Goal: Task Accomplishment & Management: Manage account settings

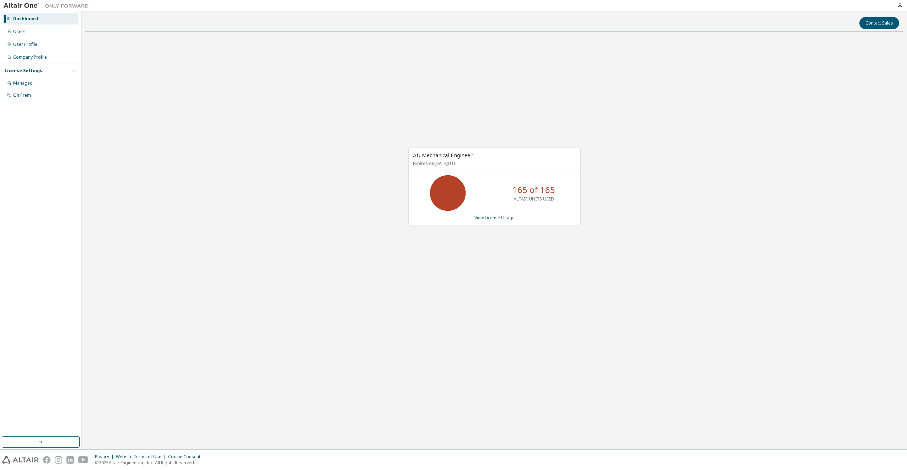
click at [498, 218] on link "View License Usage" at bounding box center [494, 218] width 40 height 6
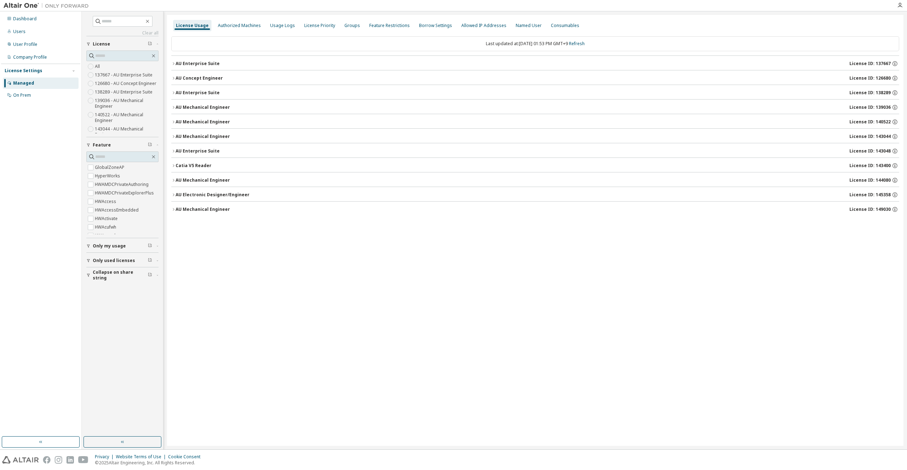
click at [207, 134] on div "AU Mechanical Engineer" at bounding box center [203, 137] width 54 height 6
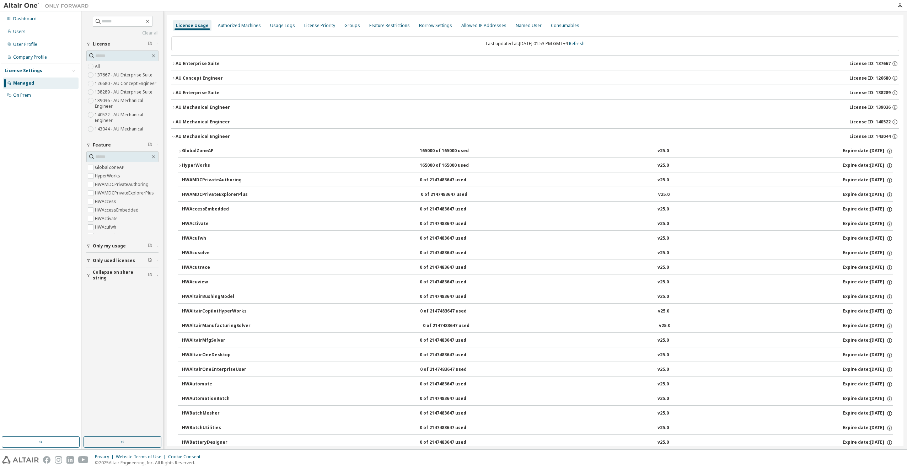
click at [189, 152] on div "GlobalZoneAP" at bounding box center [214, 151] width 64 height 6
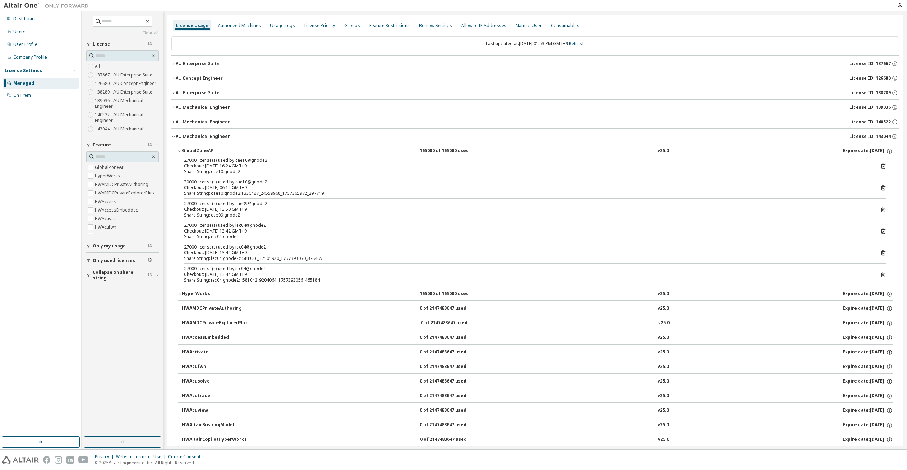
click at [880, 164] on icon at bounding box center [883, 166] width 6 height 6
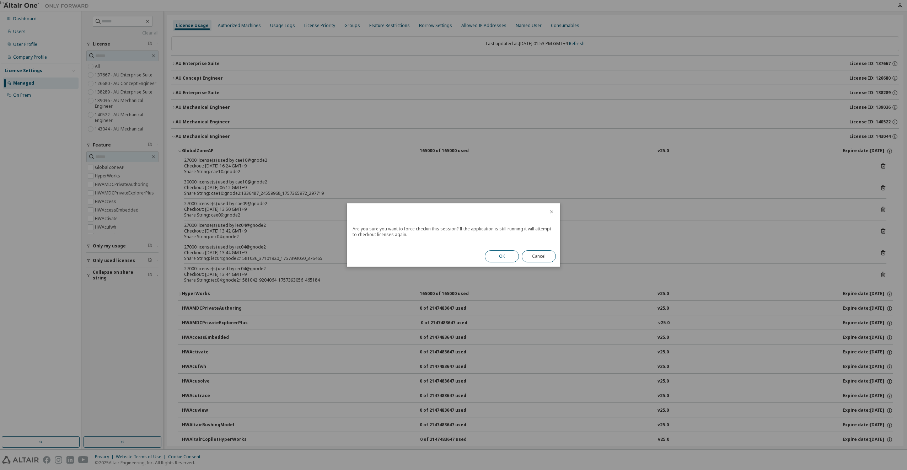
click at [516, 253] on button "OK" at bounding box center [502, 256] width 34 height 12
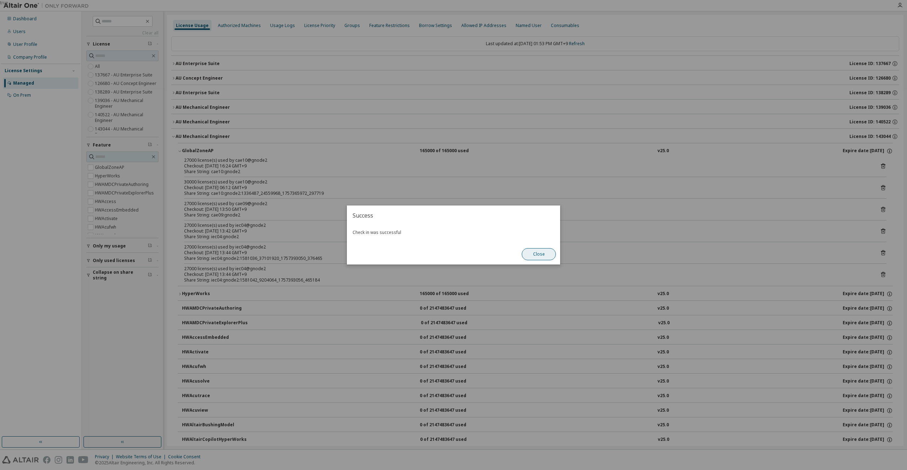
click at [539, 254] on button "Close" at bounding box center [539, 254] width 34 height 12
click at [539, 254] on div "Checkout: [DATE] 13:44 GMT+9" at bounding box center [526, 253] width 685 height 6
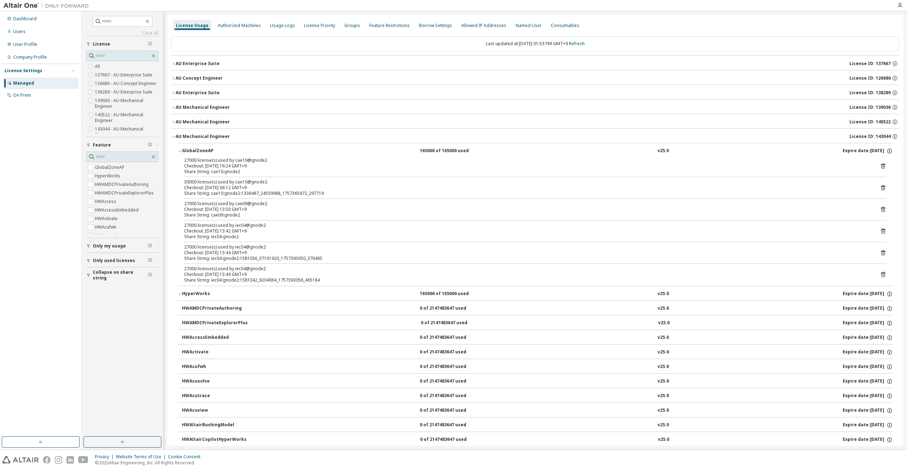
click at [881, 187] on icon at bounding box center [883, 187] width 4 height 5
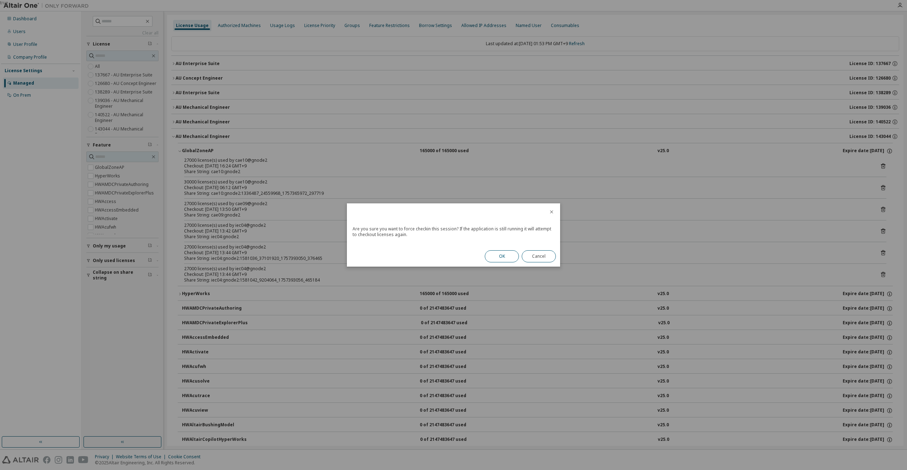
click at [497, 250] on button "OK" at bounding box center [502, 256] width 34 height 12
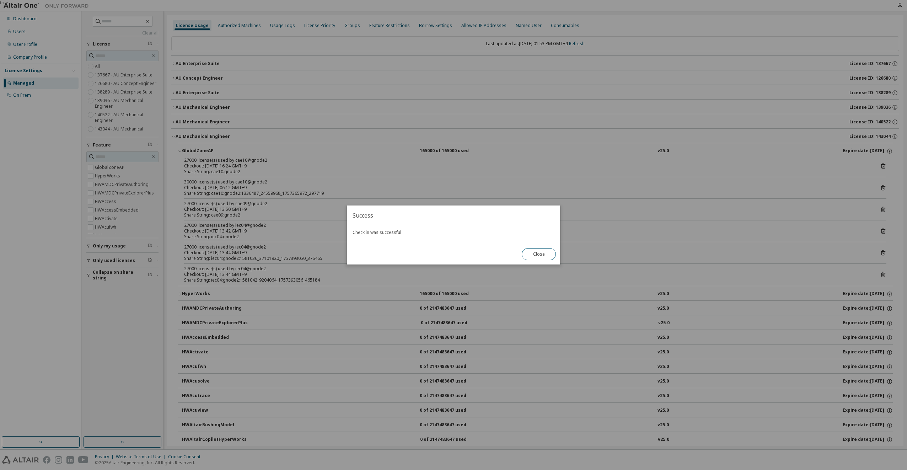
click at [549, 254] on button "Close" at bounding box center [539, 254] width 34 height 12
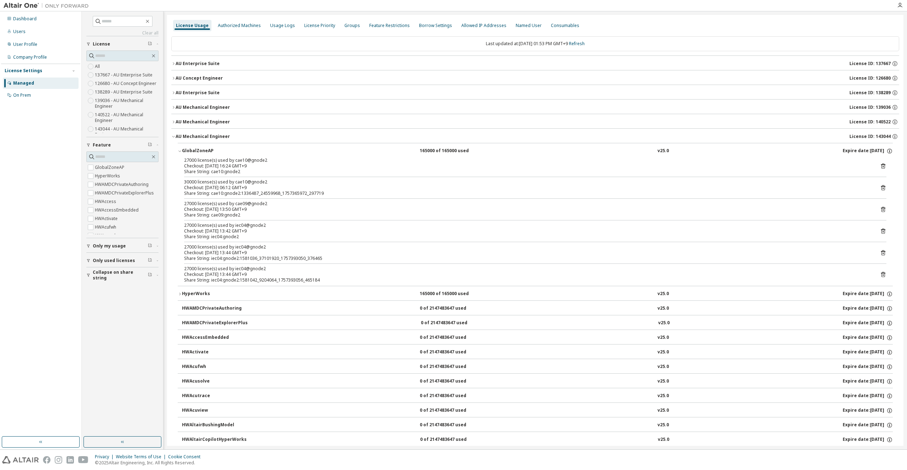
click at [220, 133] on button "AU Mechanical Engineer License ID: 143044" at bounding box center [535, 137] width 728 height 16
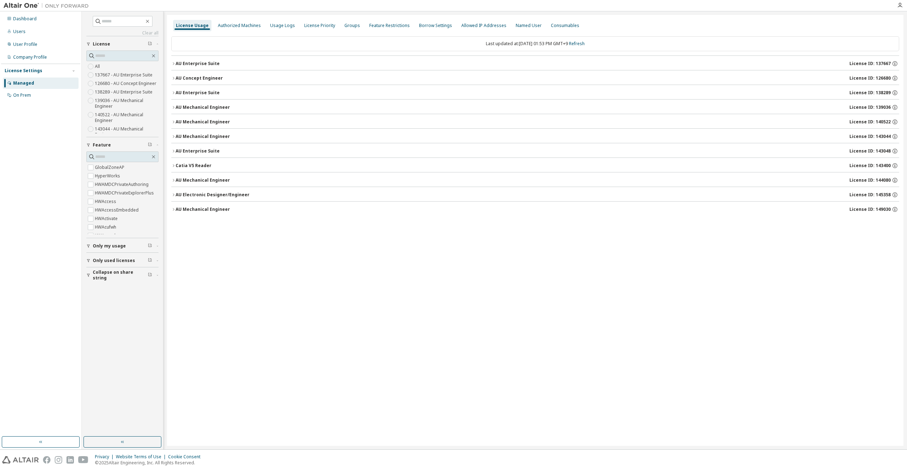
click at [219, 134] on div "AU Mechanical Engineer" at bounding box center [203, 137] width 54 height 6
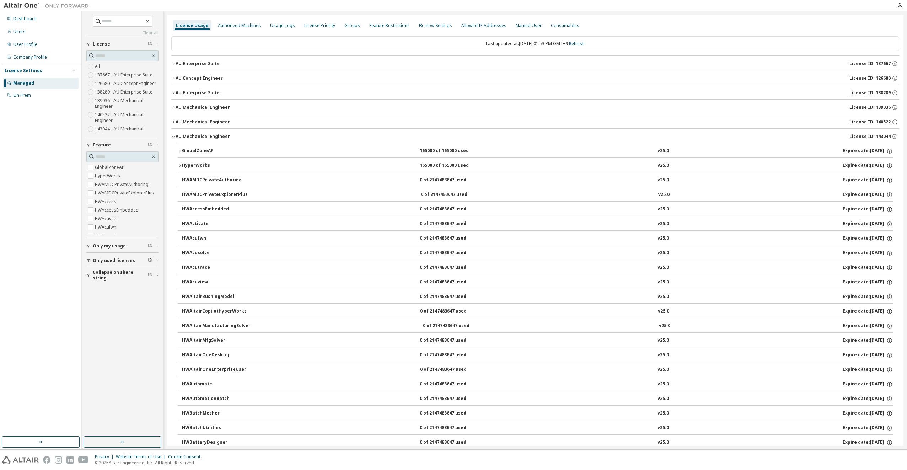
click at [290, 153] on div "GlobalZoneAP 165000 of 165000 used v25.0 Expire date: [DATE]" at bounding box center [537, 151] width 711 height 6
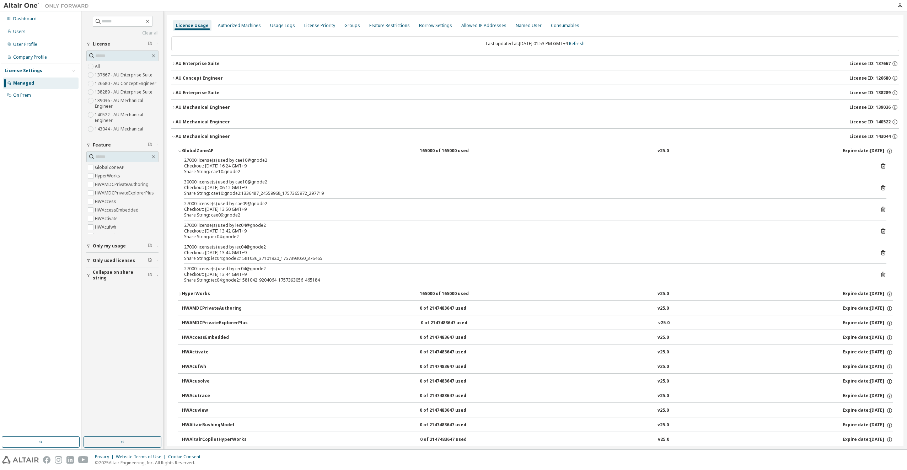
click at [33, 83] on div "Managed" at bounding box center [41, 82] width 76 height 11
click at [229, 28] on div "Authorized Machines" at bounding box center [239, 25] width 49 height 11
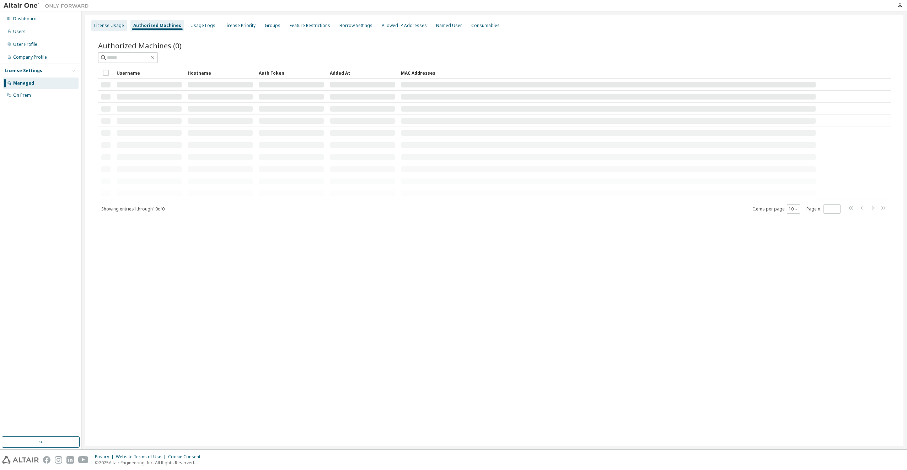
click at [115, 28] on div "License Usage" at bounding box center [109, 25] width 36 height 11
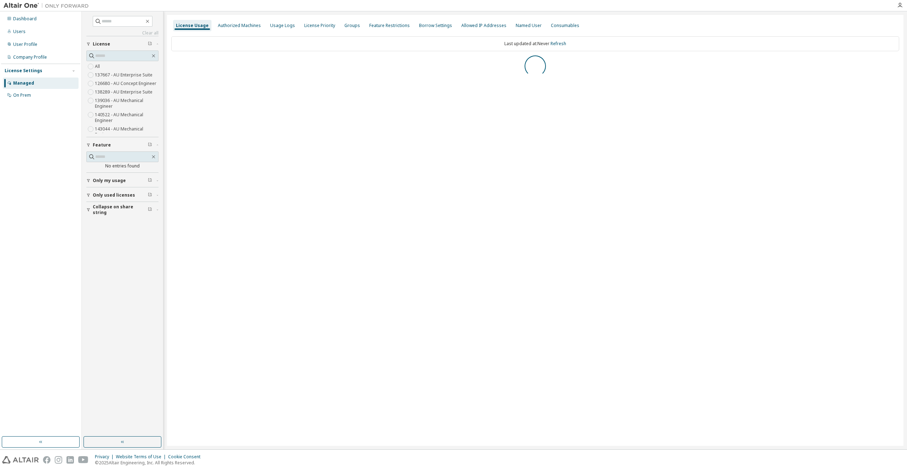
click at [584, 151] on div "License Usage Authorized Machines Usage Logs License Priority Groups Feature Re…" at bounding box center [535, 230] width 736 height 431
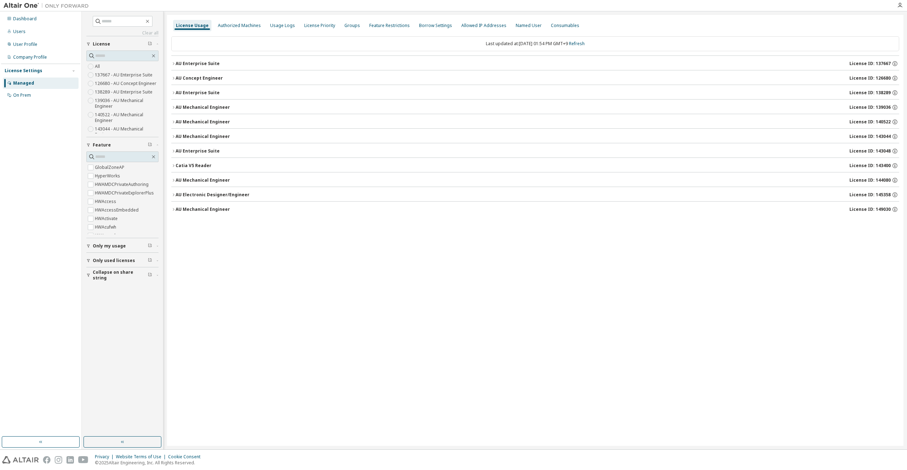
click at [212, 139] on div "AU Mechanical Engineer" at bounding box center [203, 137] width 54 height 6
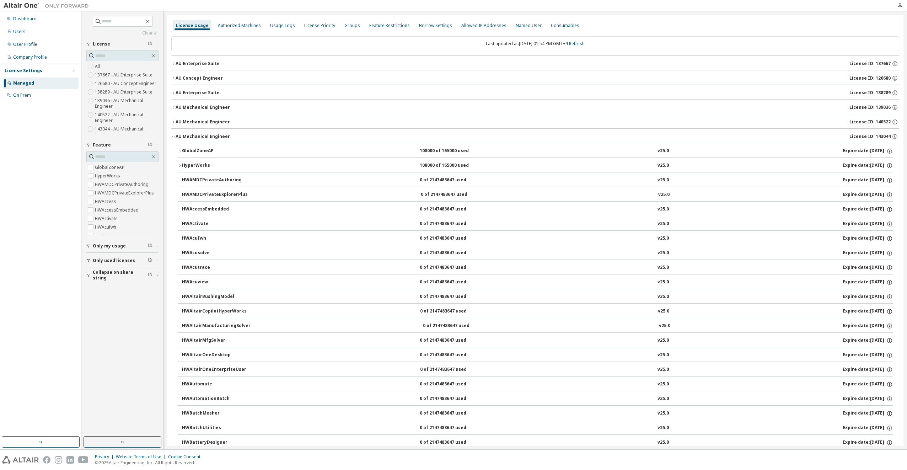
click at [340, 149] on div "GlobalZoneAP 108000 of 165000 used v25.0 Expire date: [DATE]" at bounding box center [537, 151] width 711 height 6
